Goal: Transaction & Acquisition: Book appointment/travel/reservation

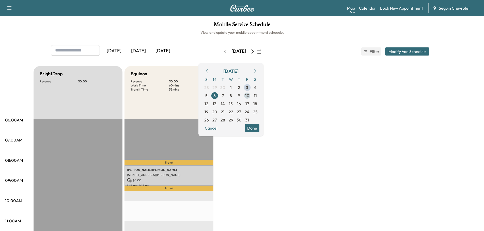
click at [251, 95] on span "10" at bounding box center [247, 96] width 8 height 8
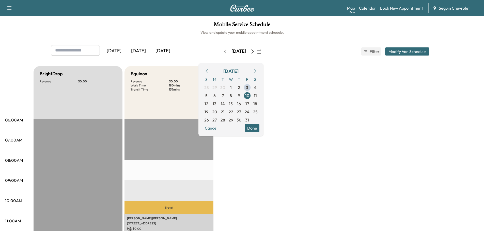
click at [397, 7] on link "Book New Appointment" at bounding box center [401, 8] width 43 height 6
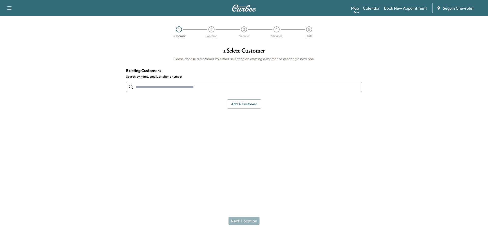
click at [164, 86] on input "text" at bounding box center [244, 87] width 236 height 11
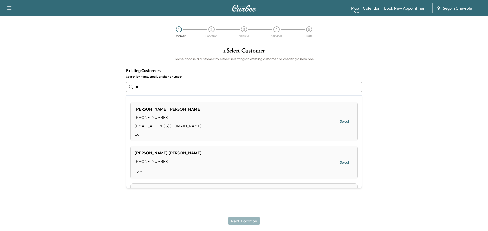
type input "*"
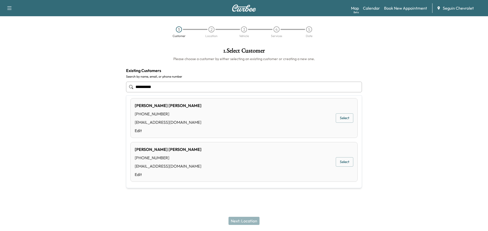
click at [338, 161] on button "Select" at bounding box center [344, 161] width 18 height 9
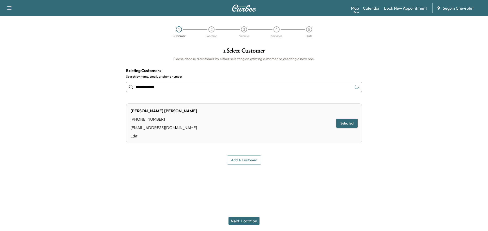
type input "**********"
click at [350, 122] on button "Selected" at bounding box center [346, 123] width 21 height 9
click at [248, 219] on button "Next: Location" at bounding box center [243, 221] width 31 height 8
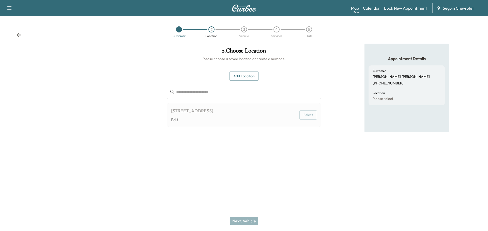
click at [310, 112] on button "Select" at bounding box center [308, 114] width 18 height 9
click at [305, 114] on button "Select" at bounding box center [308, 114] width 18 height 9
click at [240, 73] on button "Add Location" at bounding box center [243, 76] width 29 height 9
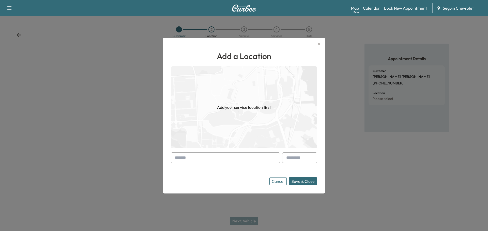
click at [200, 160] on input "text" at bounding box center [225, 158] width 109 height 11
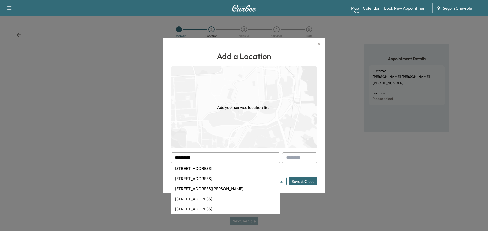
click at [209, 180] on li "[STREET_ADDRESS]" at bounding box center [225, 179] width 109 height 10
type input "**********"
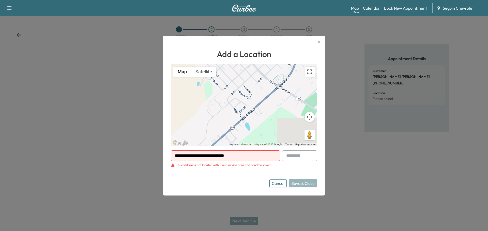
drag, startPoint x: 245, startPoint y: 100, endPoint x: 303, endPoint y: 120, distance: 61.1
click at [231, 118] on div "To activate drag with keyboard, press Alt + Enter. Once in keyboard drag state,…" at bounding box center [244, 105] width 146 height 82
click at [281, 181] on button "Cancel" at bounding box center [277, 184] width 17 height 8
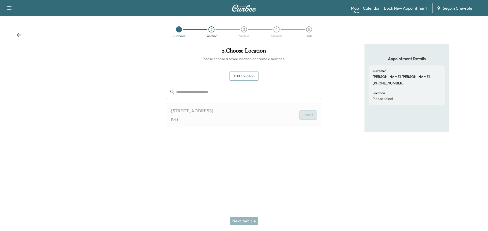
click at [308, 115] on button "Select" at bounding box center [308, 114] width 18 height 9
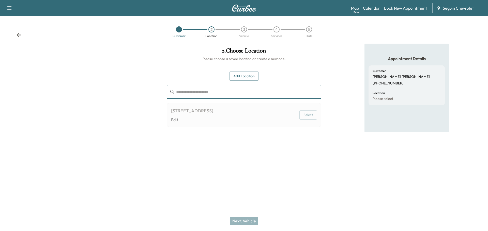
click at [196, 90] on input "text" at bounding box center [248, 92] width 145 height 14
click at [252, 74] on button "Add Location" at bounding box center [243, 76] width 29 height 9
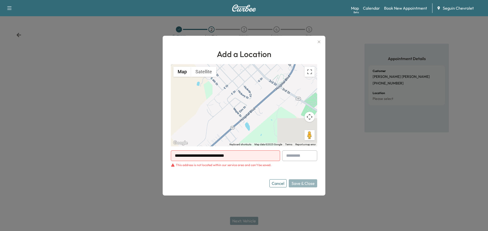
click at [297, 180] on div "Cancel Save & Close" at bounding box center [293, 184] width 48 height 8
click at [276, 180] on button "Cancel" at bounding box center [277, 184] width 17 height 8
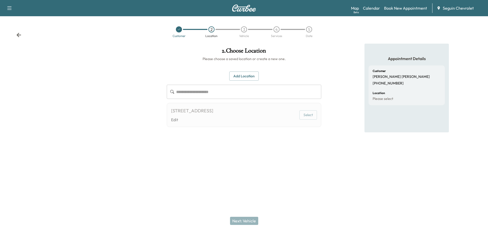
click at [178, 29] on icon at bounding box center [178, 29] width 3 height 3
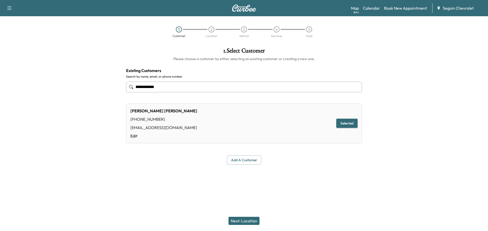
click at [175, 88] on input "**********" at bounding box center [244, 87] width 236 height 11
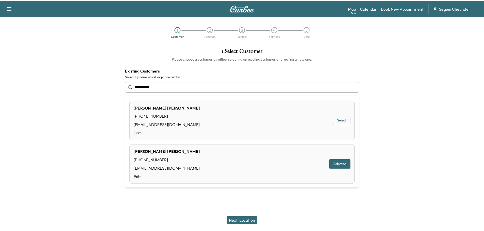
scroll to position [0, 0]
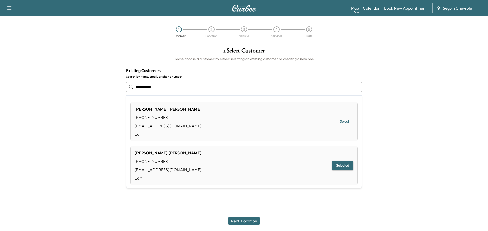
click at [339, 122] on button "Select" at bounding box center [344, 121] width 18 height 9
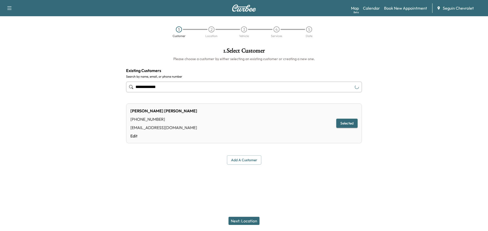
type input "**********"
click at [240, 158] on button "Add a customer" at bounding box center [244, 160] width 34 height 9
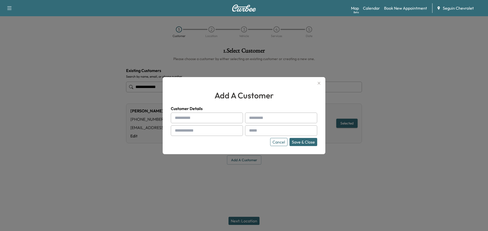
click at [321, 83] on icon "button" at bounding box center [319, 83] width 6 height 6
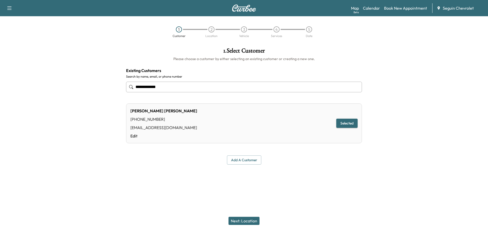
click at [178, 29] on div "1" at bounding box center [179, 29] width 6 height 6
click at [173, 89] on input "**********" at bounding box center [244, 87] width 236 height 11
click at [178, 28] on div "1" at bounding box center [179, 29] width 6 height 6
click at [169, 89] on input "**********" at bounding box center [244, 87] width 236 height 11
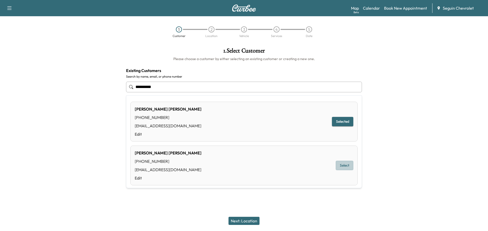
click at [341, 167] on button "Select" at bounding box center [344, 165] width 18 height 9
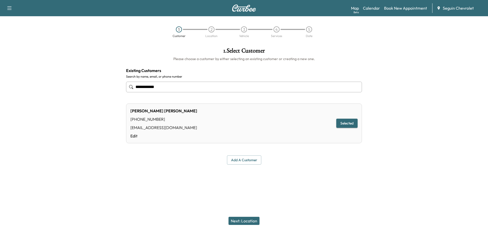
type input "**********"
click at [247, 222] on button "Next: Location" at bounding box center [243, 221] width 31 height 8
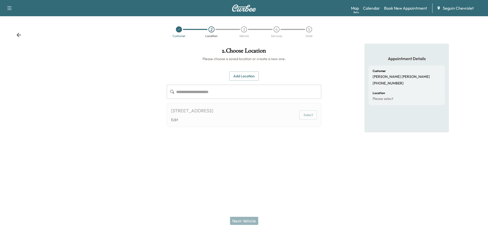
click at [178, 30] on icon at bounding box center [178, 29] width 3 height 3
